Goal: Task Accomplishment & Management: Manage account settings

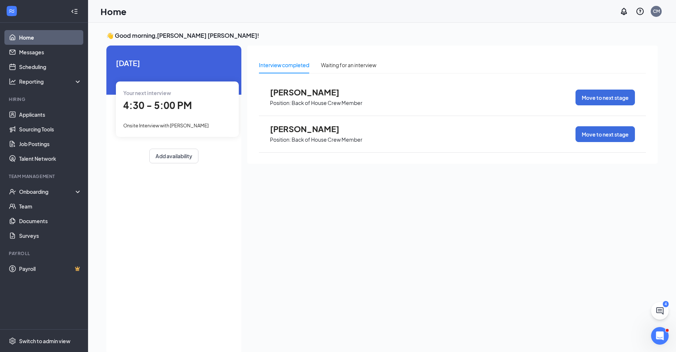
click at [60, 39] on link "Home" at bounding box center [50, 37] width 63 height 15
click at [39, 36] on link "Home" at bounding box center [50, 37] width 63 height 15
click at [60, 117] on link "Applicants" at bounding box center [50, 114] width 63 height 15
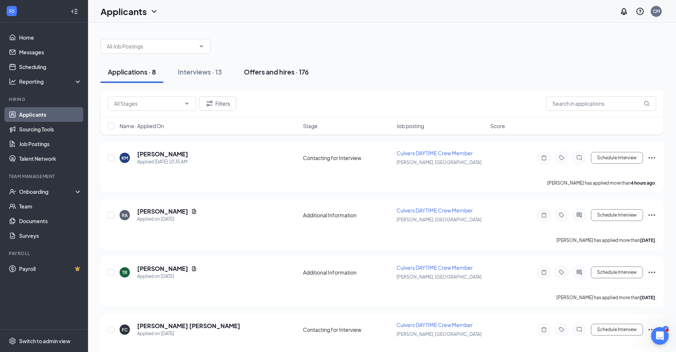
click at [293, 70] on div "Offers and hires · 176" at bounding box center [276, 71] width 65 height 9
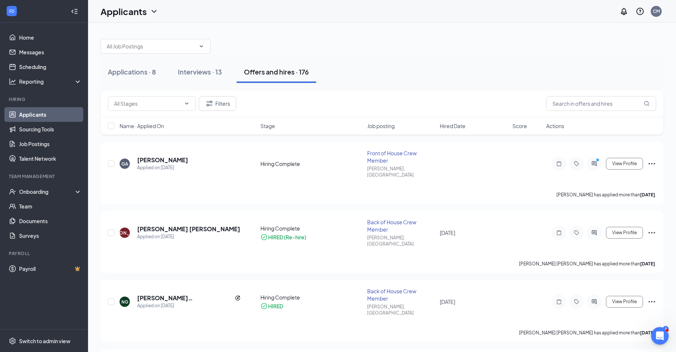
click at [574, 95] on div "Filters" at bounding box center [382, 103] width 563 height 27
drag, startPoint x: 581, startPoint y: 98, endPoint x: 582, endPoint y: 104, distance: 5.9
click at [582, 98] on input "text" at bounding box center [601, 103] width 110 height 15
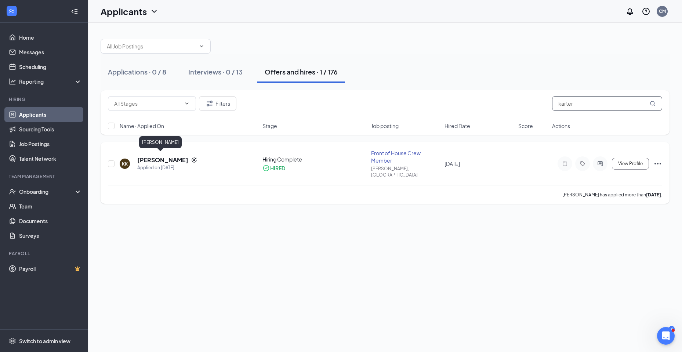
type input "karter"
click at [154, 156] on h5 "[PERSON_NAME]" at bounding box center [162, 160] width 51 height 8
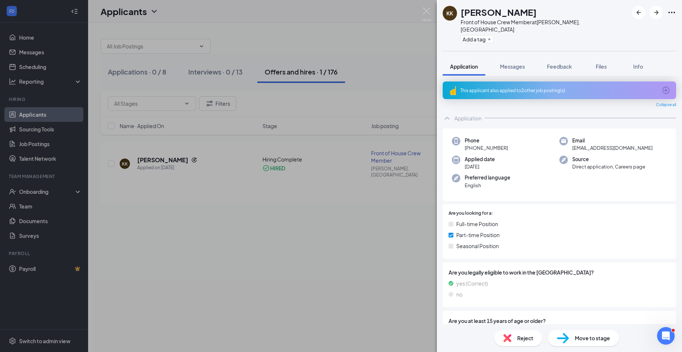
click at [610, 137] on span "Email" at bounding box center [612, 140] width 80 height 7
click at [642, 57] on button "Info" at bounding box center [637, 66] width 29 height 18
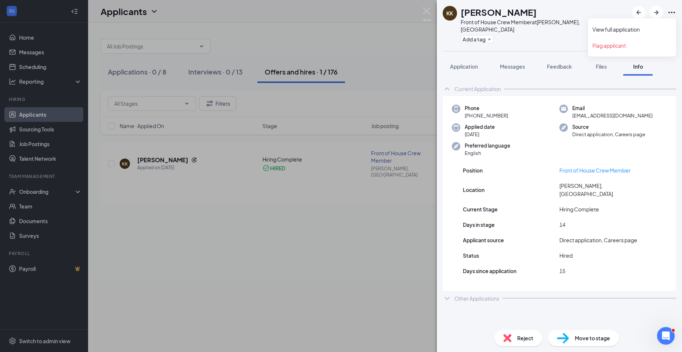
click at [671, 10] on icon "Ellipses" at bounding box center [671, 12] width 9 height 9
click at [262, 293] on div "[PERSON_NAME] [PERSON_NAME] Front of House Crew Member at [PERSON_NAME], [GEOGR…" at bounding box center [341, 176] width 682 height 352
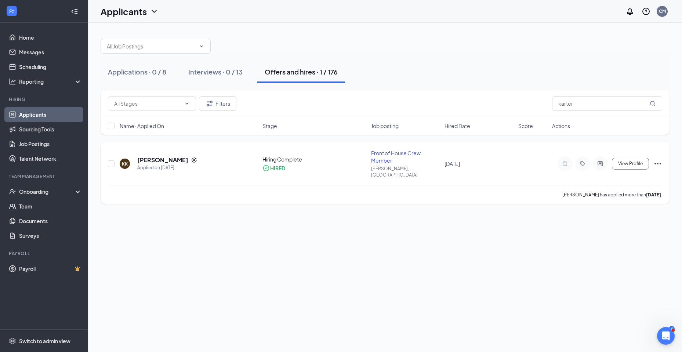
click at [656, 159] on icon "Ellipses" at bounding box center [657, 163] width 9 height 9
drag, startPoint x: 487, startPoint y: 238, endPoint x: 324, endPoint y: 196, distance: 168.7
click at [487, 238] on div "Applications · 0 / 8 Interviews · 0 / 13 Offers and hires · 1 / 176 Filters kar…" at bounding box center [385, 187] width 594 height 329
click at [390, 154] on div "Front of House Crew Member" at bounding box center [405, 156] width 69 height 15
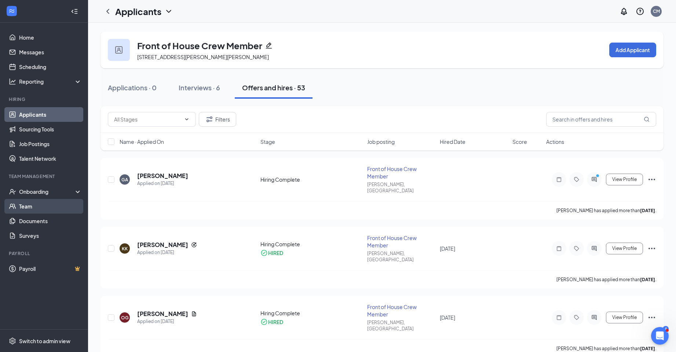
click at [51, 205] on link "Team" at bounding box center [50, 206] width 63 height 15
